Goal: Check status: Check status

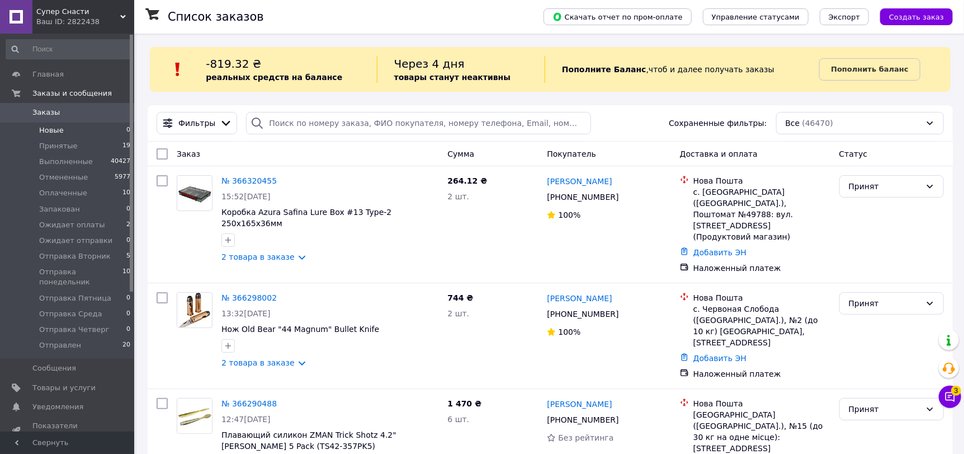
click at [59, 133] on span "Новые" at bounding box center [51, 130] width 25 height 10
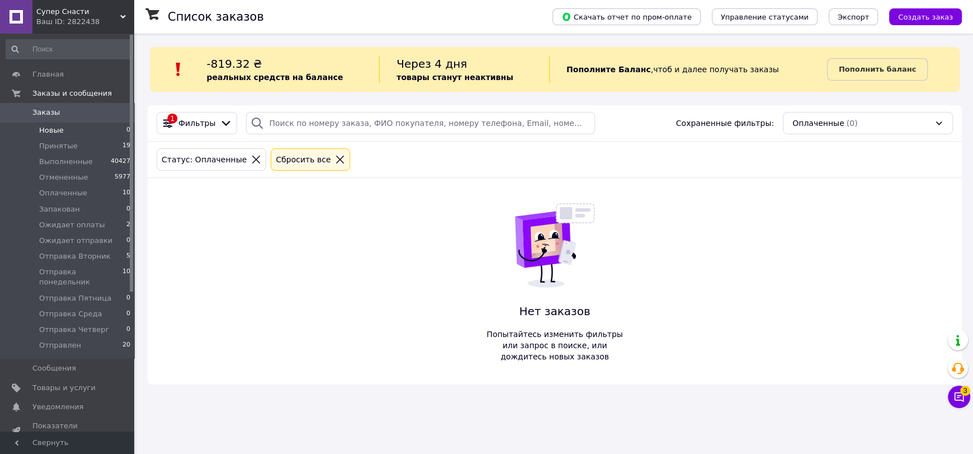
click at [59, 111] on span "Заказы" at bounding box center [67, 112] width 71 height 10
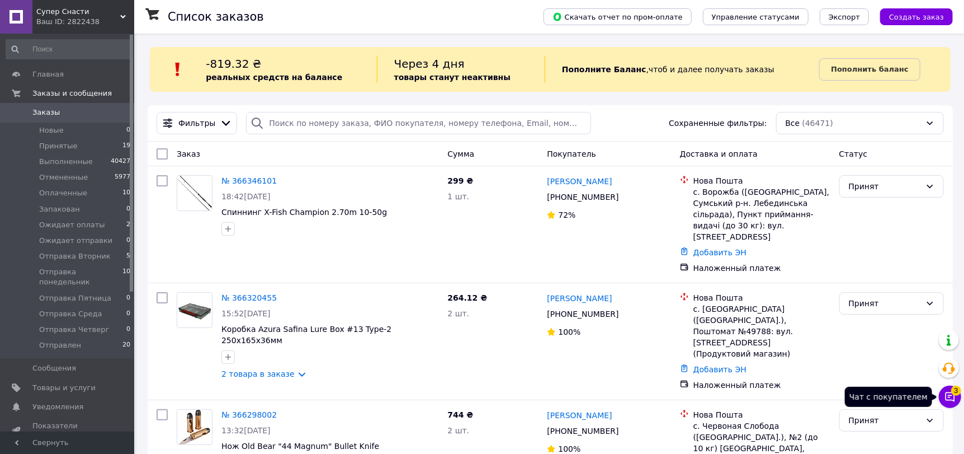
click at [954, 399] on icon at bounding box center [950, 396] width 11 height 11
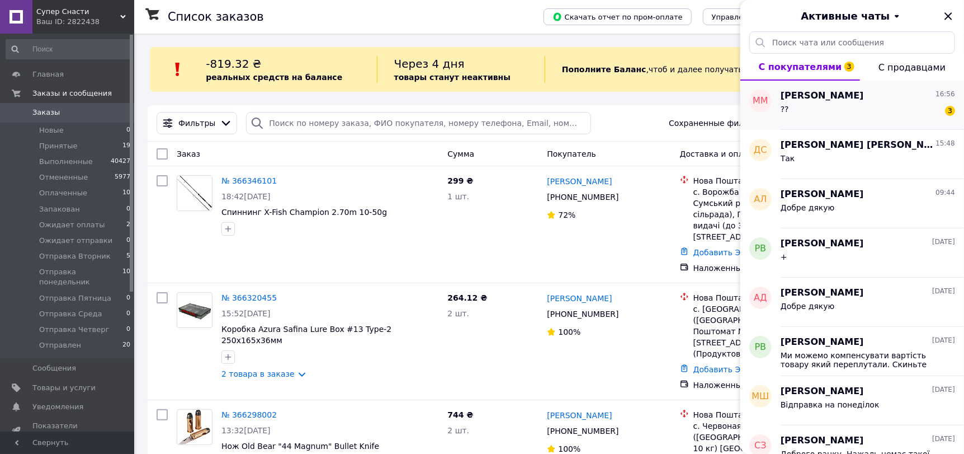
click at [821, 95] on span "[PERSON_NAME]" at bounding box center [822, 96] width 83 height 13
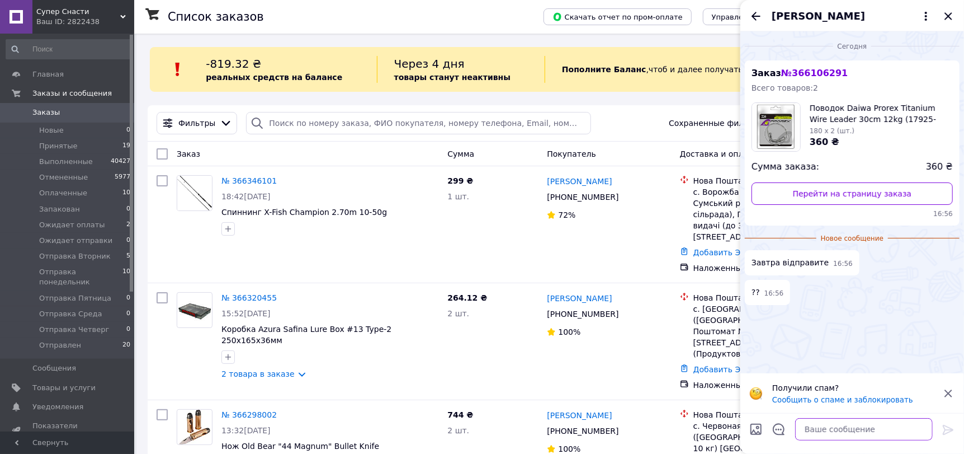
click at [850, 427] on textarea at bounding box center [865, 429] width 138 height 22
type textarea "так"
